Goal: Task Accomplishment & Management: Use online tool/utility

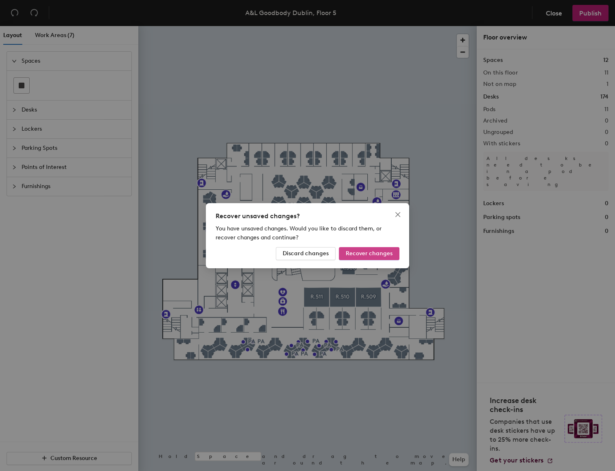
click at [374, 252] on span "Recover changes" at bounding box center [369, 253] width 47 height 7
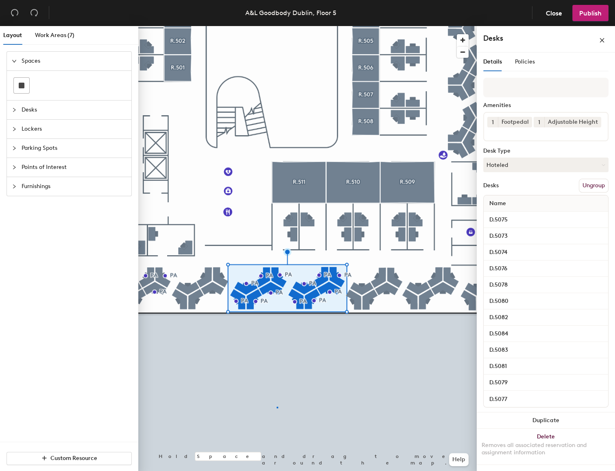
click at [277, 26] on div at bounding box center [307, 26] width 339 height 0
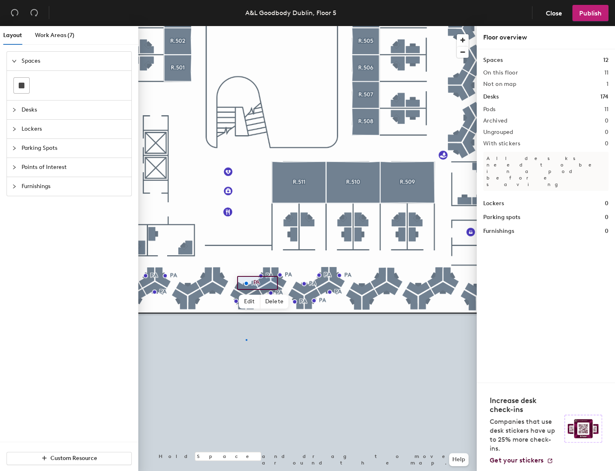
click at [247, 26] on div at bounding box center [307, 26] width 339 height 0
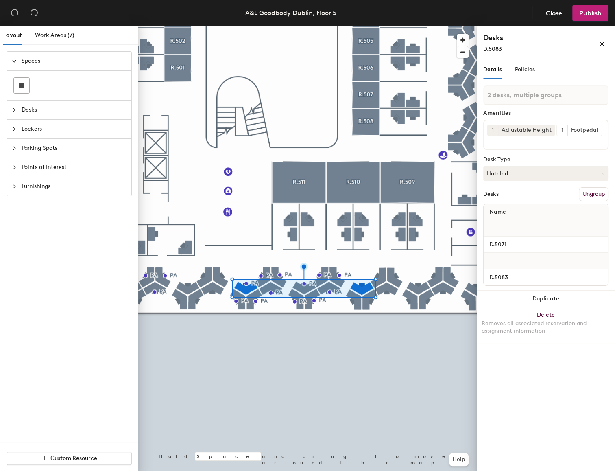
click at [316, 26] on div at bounding box center [307, 26] width 339 height 0
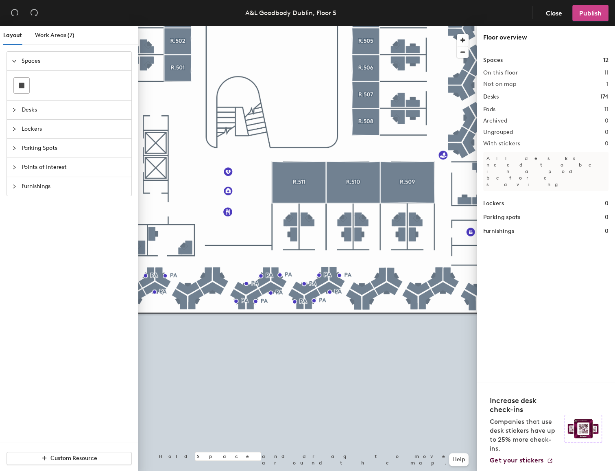
click at [600, 14] on span "Publish" at bounding box center [590, 13] width 22 height 8
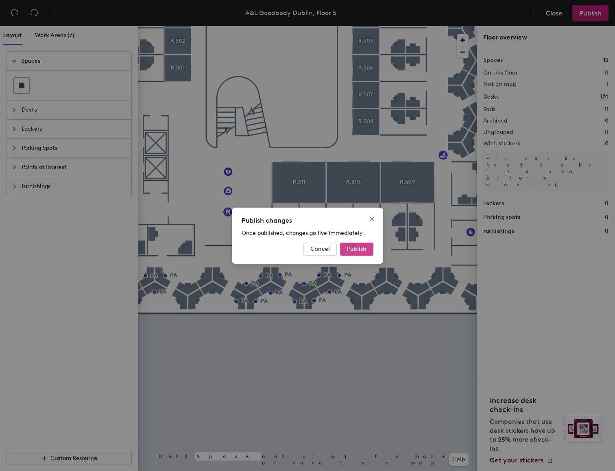
click at [362, 247] on span "Publish" at bounding box center [357, 248] width 20 height 7
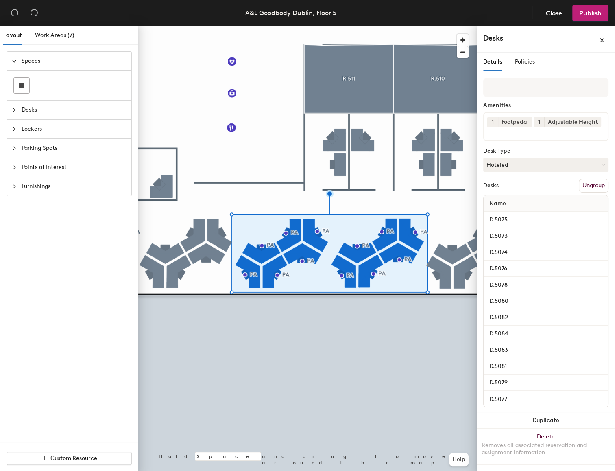
click at [277, 26] on div at bounding box center [307, 26] width 339 height 0
click at [296, 26] on div at bounding box center [307, 26] width 339 height 0
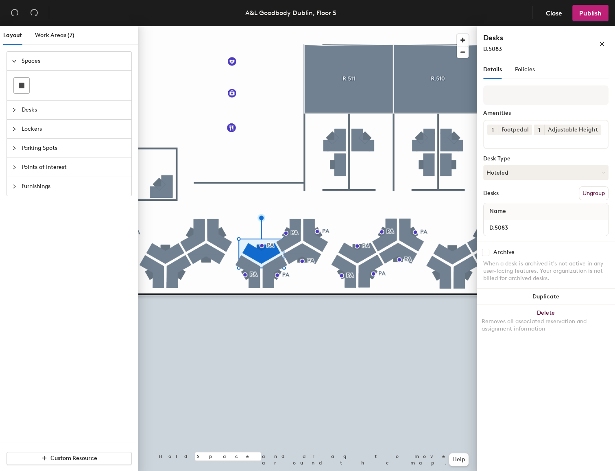
click at [484, 253] on input "checkbox" at bounding box center [485, 252] width 7 height 7
checkbox input "true"
click at [595, 12] on span "Publish" at bounding box center [590, 13] width 22 height 8
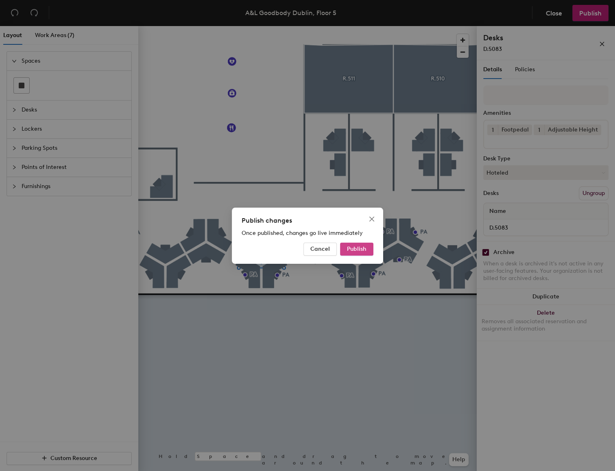
click at [367, 247] on button "Publish" at bounding box center [356, 249] width 33 height 13
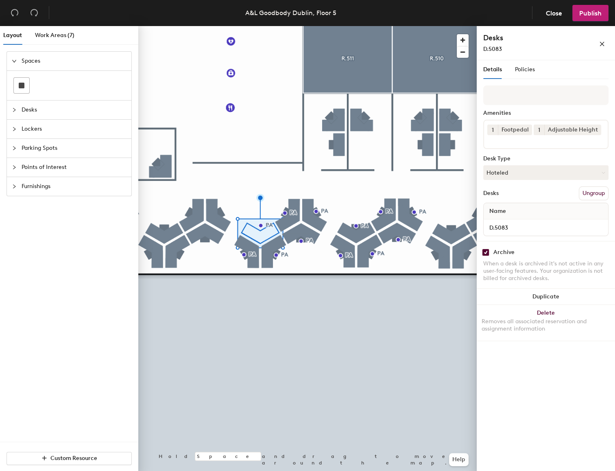
click at [485, 252] on input "checkbox" at bounding box center [485, 252] width 7 height 7
checkbox input "false"
click at [532, 68] on div "Details Policies" at bounding box center [545, 69] width 125 height 19
click at [527, 69] on span "Policies" at bounding box center [525, 69] width 20 height 7
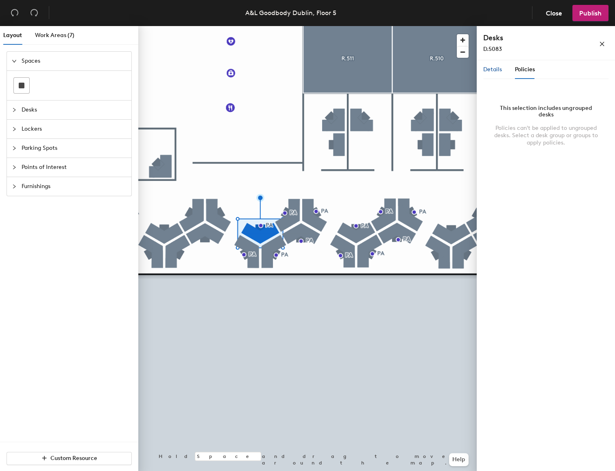
click at [496, 69] on span "Details" at bounding box center [492, 69] width 19 height 7
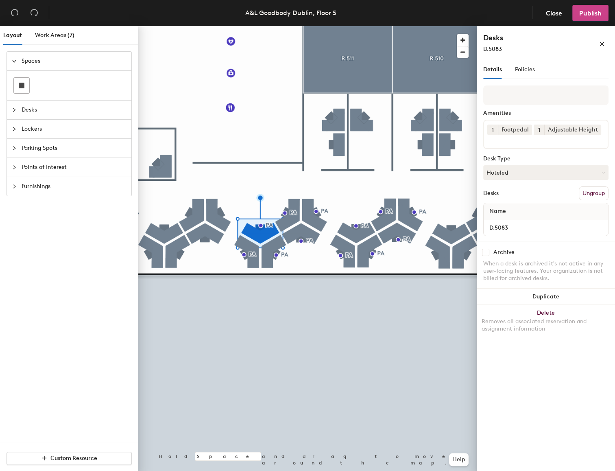
click at [599, 12] on span "Publish" at bounding box center [590, 13] width 22 height 8
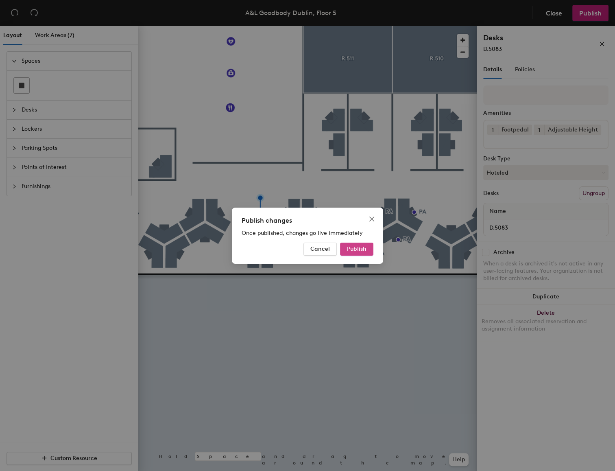
click at [361, 248] on span "Publish" at bounding box center [357, 248] width 20 height 7
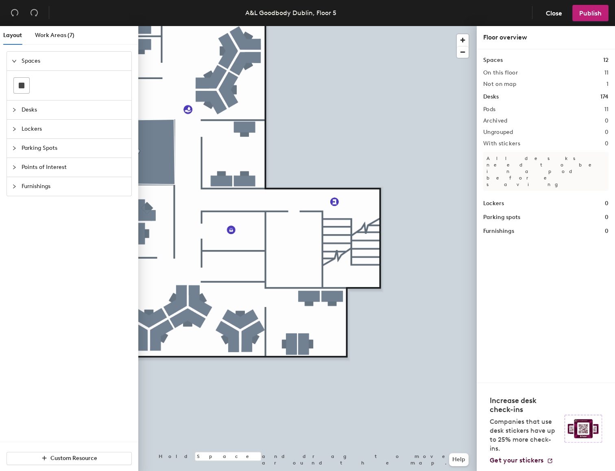
click at [575, 403] on div "Layout Work Areas (7) Spaces Desks Lockers Parking Spots Points of Interest Fur…" at bounding box center [307, 250] width 615 height 448
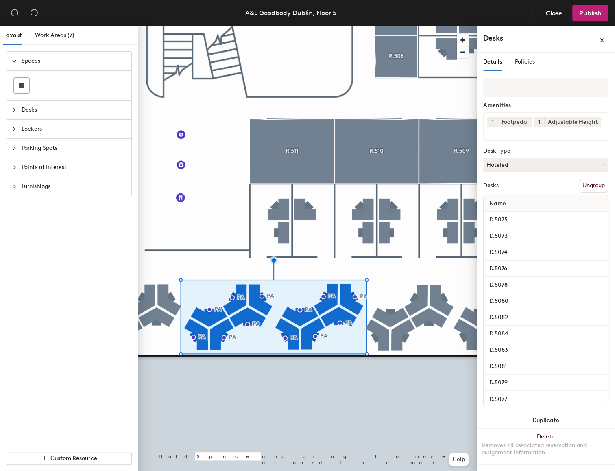
click at [598, 187] on button "Ungroup" at bounding box center [594, 186] width 30 height 14
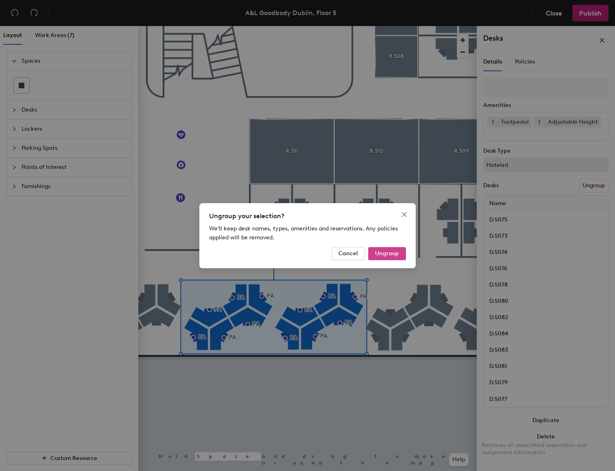
click at [393, 254] on span "Ungroup" at bounding box center [387, 253] width 24 height 7
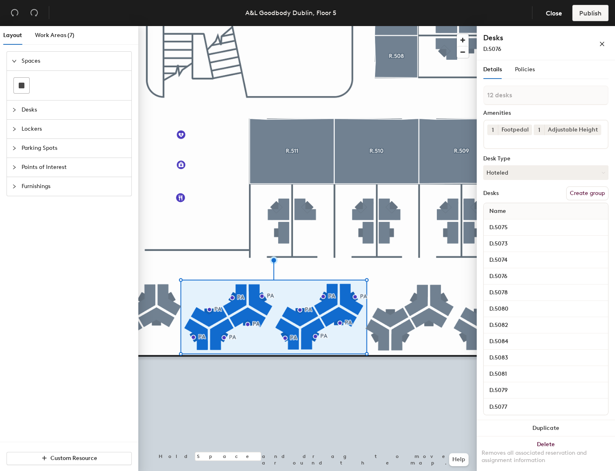
click at [367, 26] on div at bounding box center [307, 26] width 339 height 0
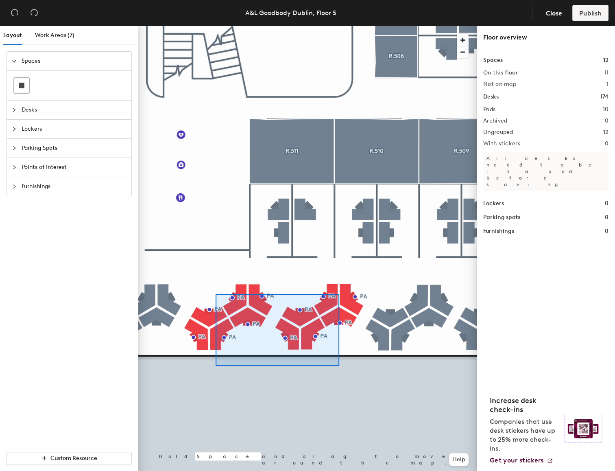
click at [207, 26] on div at bounding box center [307, 26] width 339 height 0
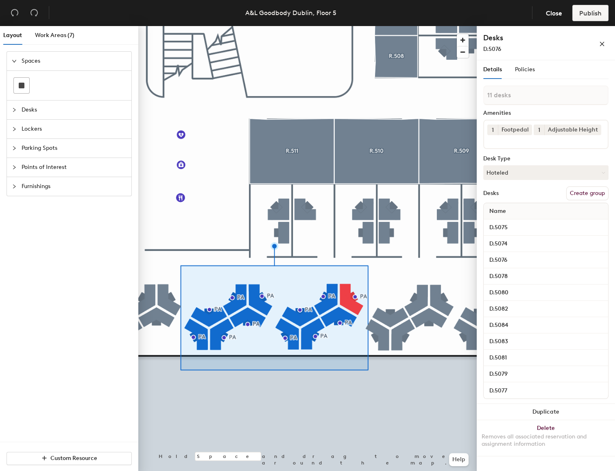
type input "12 desks"
click at [591, 200] on button "Create group" at bounding box center [587, 193] width 42 height 14
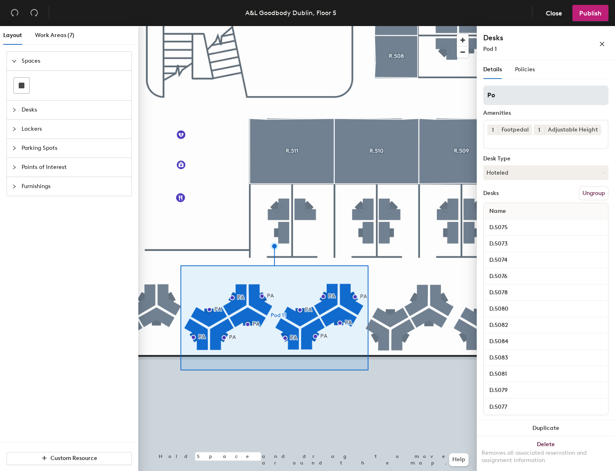
type input "P"
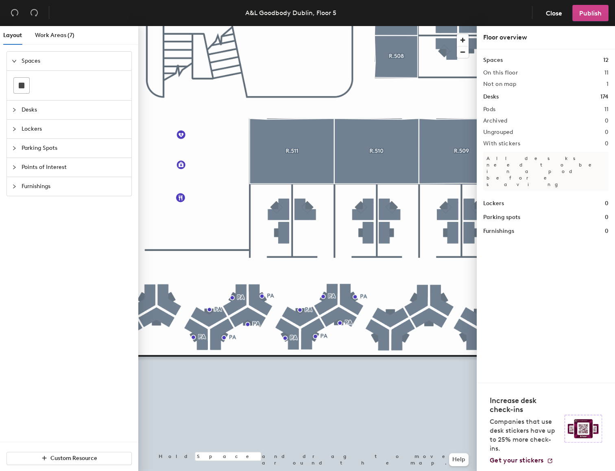
click at [595, 15] on span "Publish" at bounding box center [590, 13] width 22 height 8
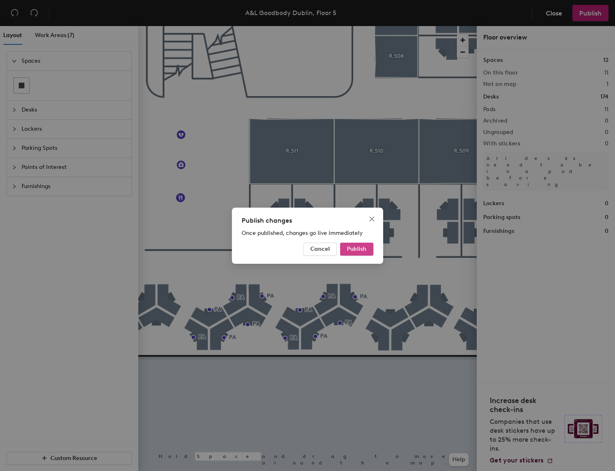
click at [356, 248] on span "Publish" at bounding box center [357, 248] width 20 height 7
